Goal: Task Accomplishment & Management: Manage account settings

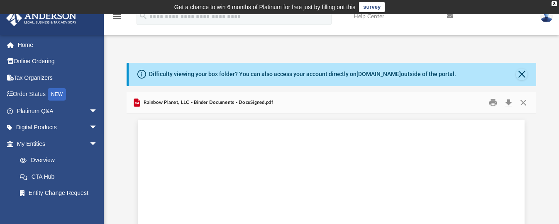
scroll to position [28777, 0]
click at [525, 100] on button "Close" at bounding box center [523, 102] width 15 height 13
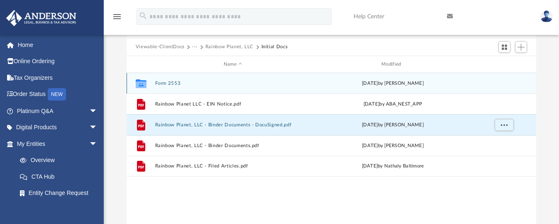
scroll to position [0, 0]
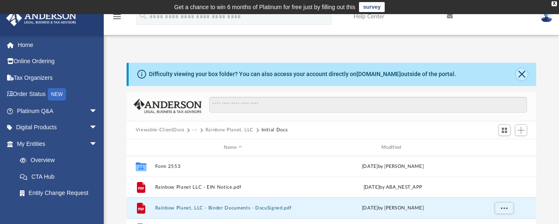
click at [520, 71] on button "Close" at bounding box center [522, 74] width 12 height 12
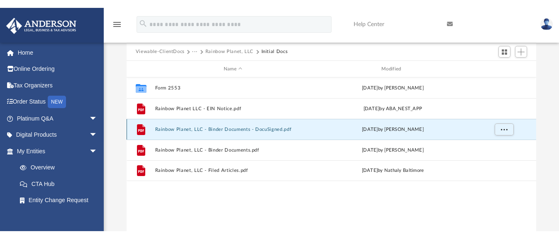
scroll to position [124, 0]
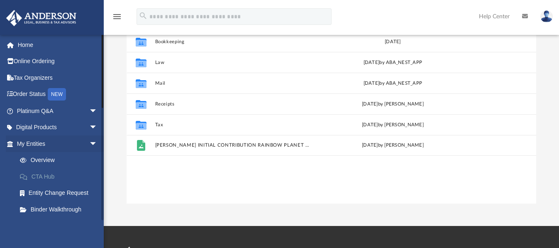
scroll to position [183, 404]
click at [89, 144] on span "arrow_drop_down" at bounding box center [97, 143] width 17 height 17
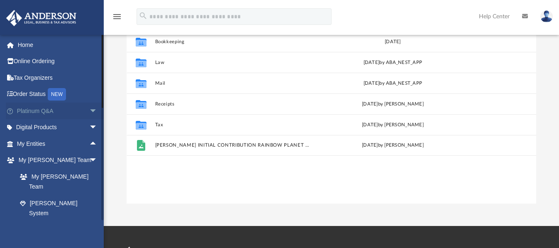
click at [89, 109] on span "arrow_drop_down" at bounding box center [97, 110] width 17 height 17
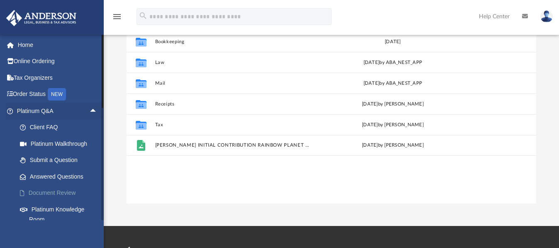
click at [60, 189] on link "Document Review" at bounding box center [61, 193] width 98 height 17
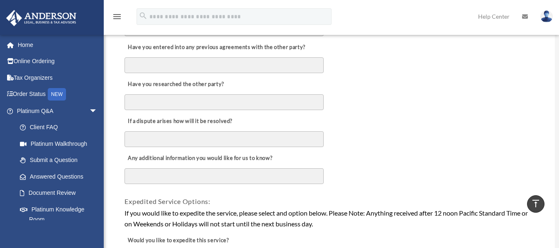
scroll to position [456, 0]
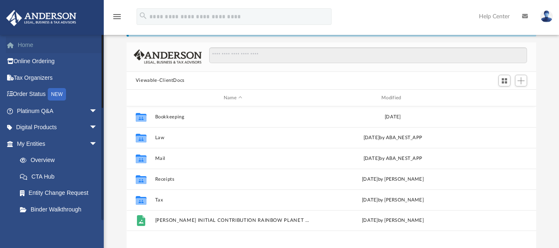
scroll to position [183, 404]
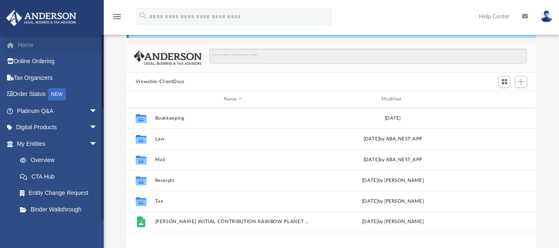
click at [27, 43] on link "Home" at bounding box center [58, 45] width 104 height 17
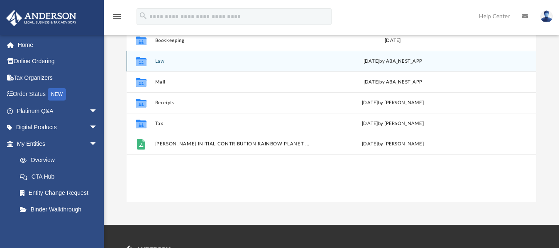
scroll to position [129, 0]
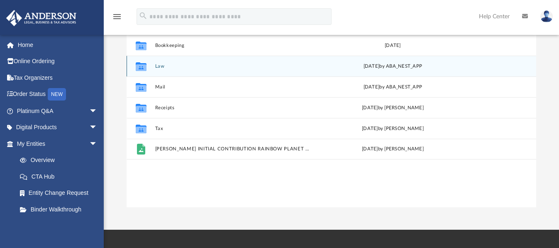
scroll to position [130, 0]
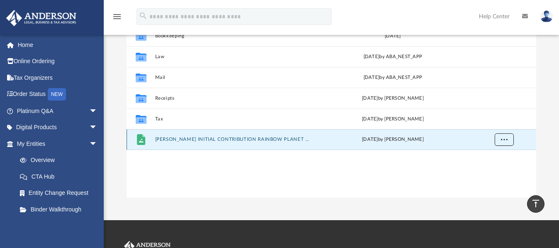
drag, startPoint x: 217, startPoint y: 137, endPoint x: 505, endPoint y: 139, distance: 287.9
click at [505, 139] on span "More options" at bounding box center [503, 139] width 7 height 5
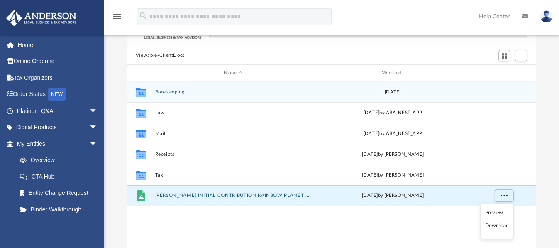
scroll to position [89, 0]
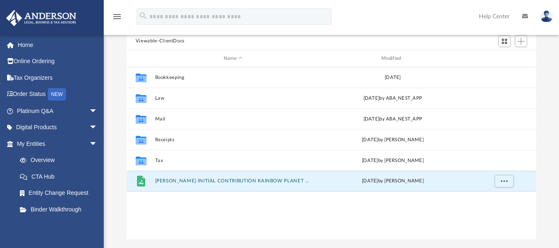
drag, startPoint x: 242, startPoint y: 182, endPoint x: 303, endPoint y: 214, distance: 68.9
click at [303, 214] on div "Collaborated Folder Bookkeeping Mon Jul 3 2023 Collaborated Folder Law Fri Feb …" at bounding box center [332, 153] width 410 height 172
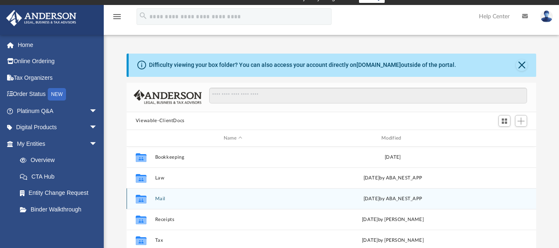
scroll to position [6, 0]
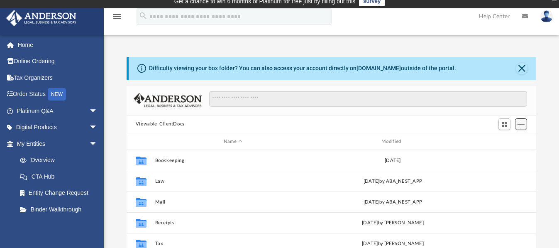
click at [522, 123] on span "Add" at bounding box center [520, 124] width 7 height 7
click at [505, 140] on li "Upload" at bounding box center [509, 141] width 27 height 9
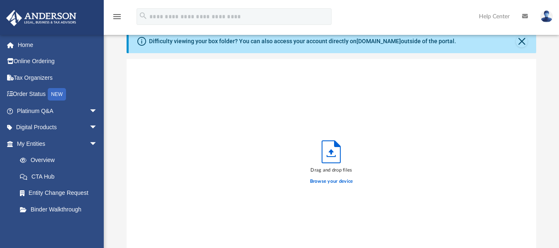
scroll to position [47, 0]
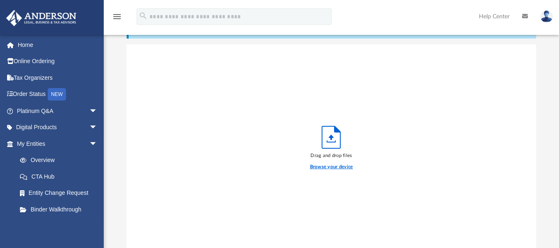
click at [336, 165] on label "Browse your device" at bounding box center [331, 166] width 43 height 7
click at [0, 0] on input "Browse your device" at bounding box center [0, 0] width 0 height 0
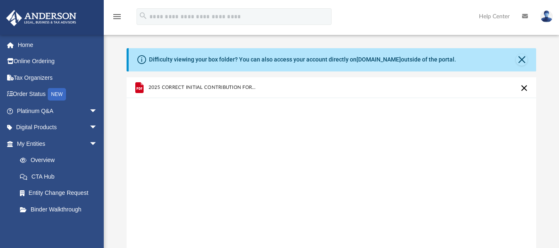
scroll to position [0, 0]
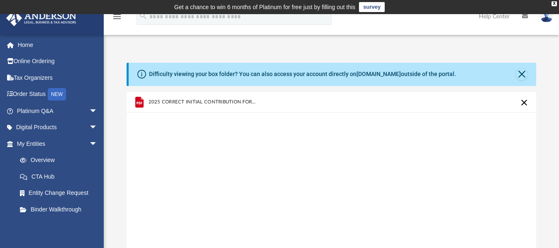
click at [179, 100] on span "2025 CORRECT INITIAL CONTRIBUTION FORM.pdf" at bounding box center [202, 101] width 109 height 5
drag, startPoint x: 196, startPoint y: 102, endPoint x: 323, endPoint y: 161, distance: 140.0
click at [323, 161] on div "2025 CORRECT INITIAL CONTRIBUTION FORM.pdf" at bounding box center [332, 197] width 410 height 211
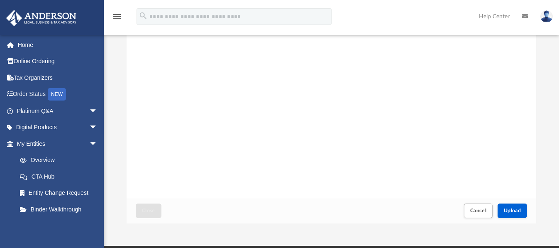
scroll to position [124, 0]
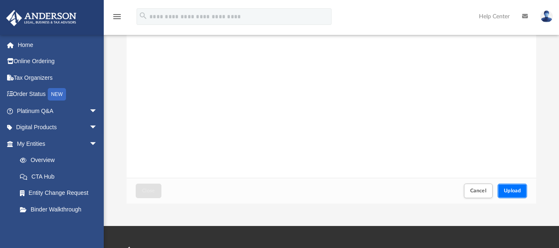
click at [516, 189] on span "Upload" at bounding box center [512, 190] width 17 height 5
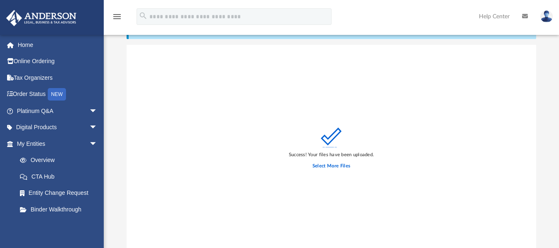
scroll to position [83, 0]
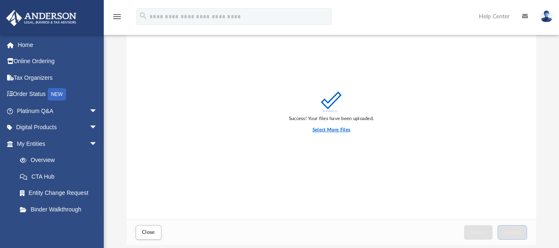
click at [327, 129] on label "Select More Files" at bounding box center [331, 129] width 38 height 7
click at [0, 0] on input "Select More Files" at bounding box center [0, 0] width 0 height 0
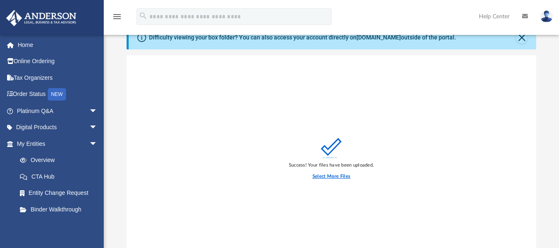
scroll to position [0, 0]
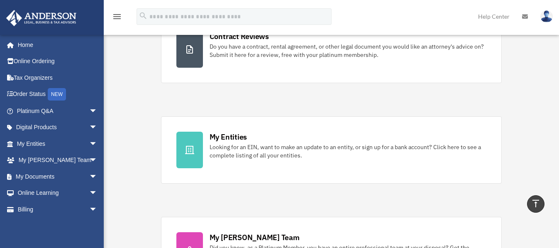
scroll to position [211, 0]
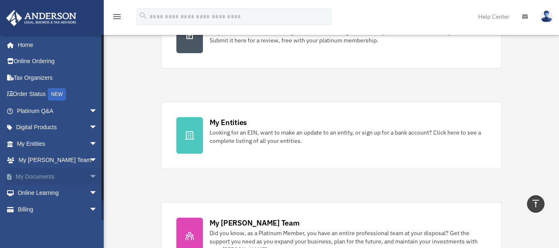
click at [89, 174] on span "arrow_drop_down" at bounding box center [97, 176] width 17 height 17
click at [36, 192] on link "Box" at bounding box center [61, 193] width 98 height 17
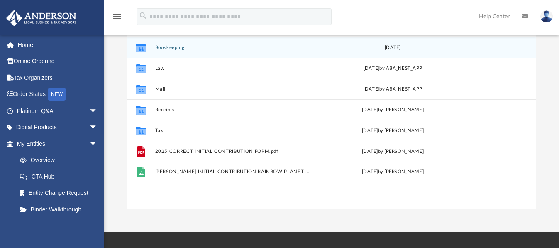
scroll to position [124, 0]
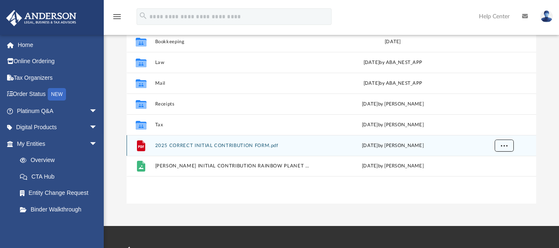
click at [502, 145] on span "More options" at bounding box center [503, 145] width 7 height 5
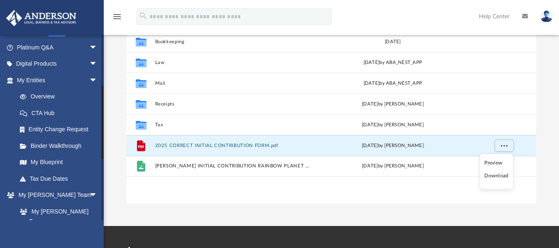
scroll to position [41, 0]
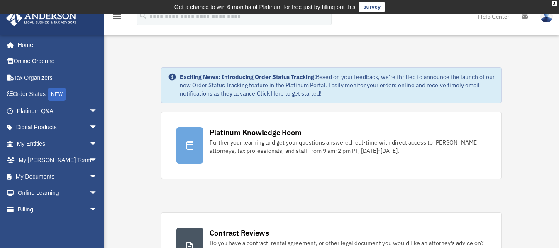
click at [547, 18] on img at bounding box center [546, 16] width 12 height 12
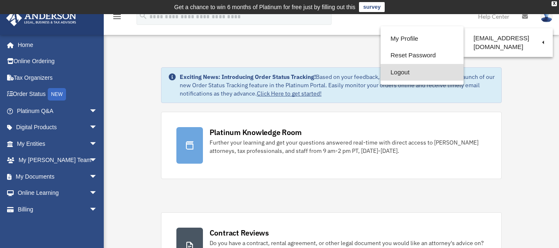
click at [406, 73] on link "Logout" at bounding box center [421, 72] width 83 height 17
